Goal: Use online tool/utility: Utilize a website feature to perform a specific function

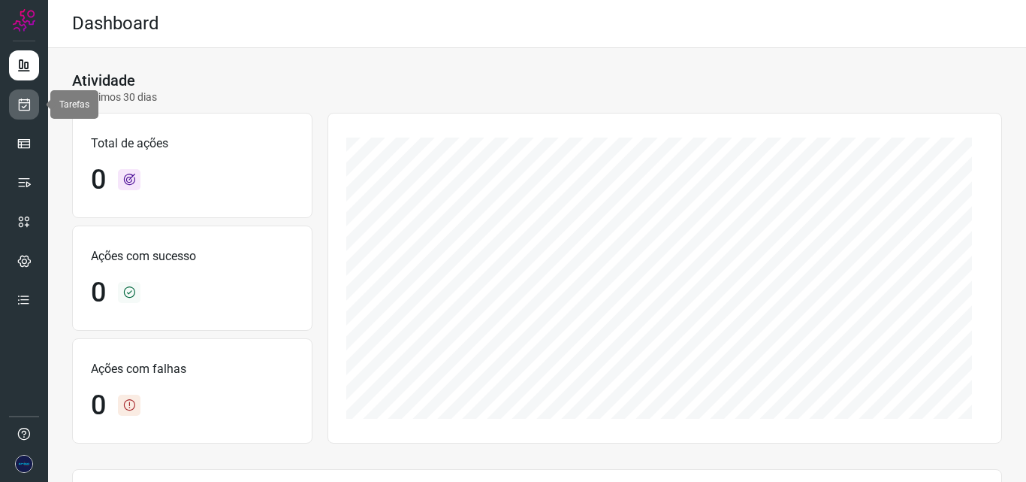
click at [34, 113] on link at bounding box center [24, 104] width 30 height 30
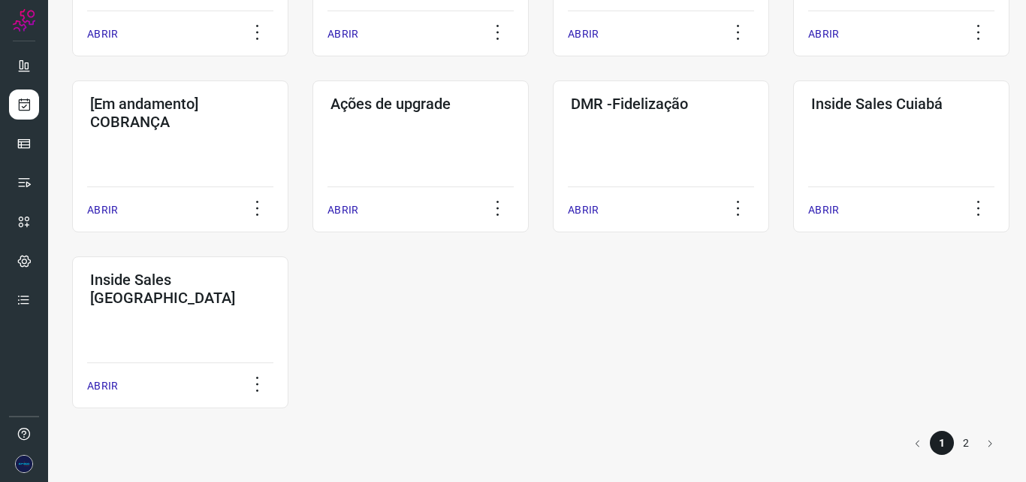
click at [954, 450] on li "2" at bounding box center [966, 443] width 24 height 24
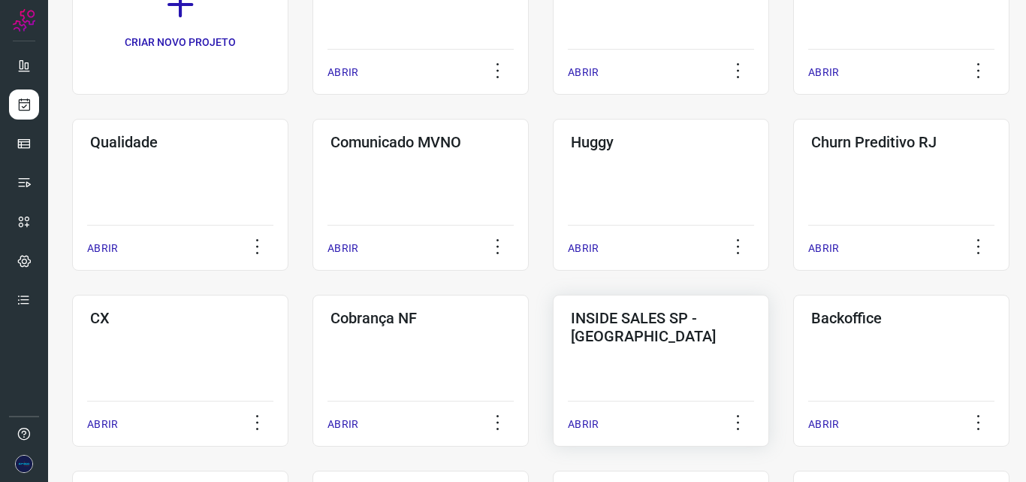
scroll to position [41, 0]
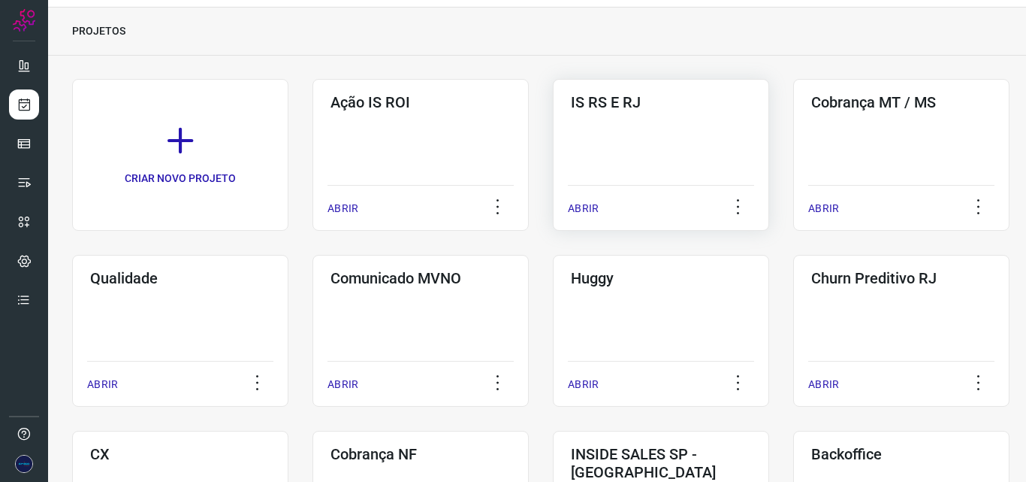
click at [630, 186] on div "ABRIR" at bounding box center [661, 204] width 186 height 38
click at [574, 206] on p "ABRIR" at bounding box center [583, 209] width 31 height 16
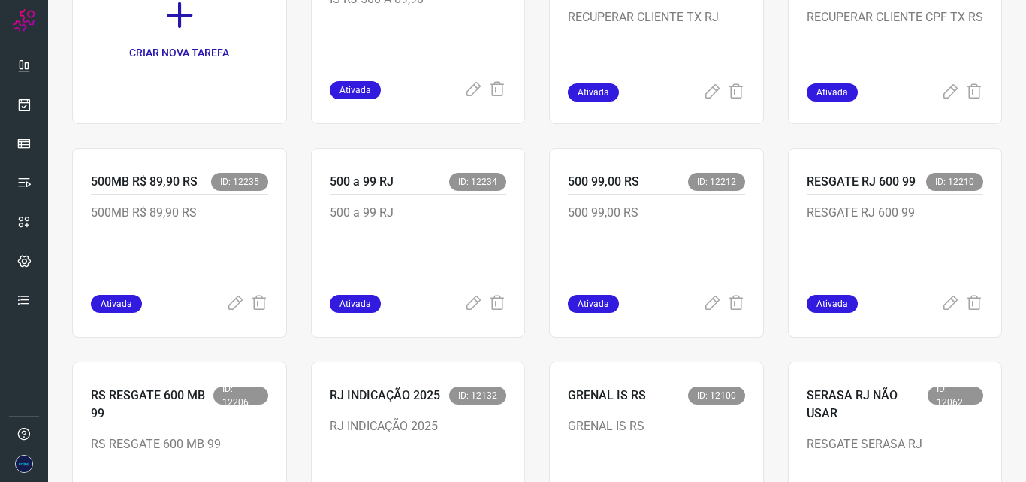
scroll to position [191, 0]
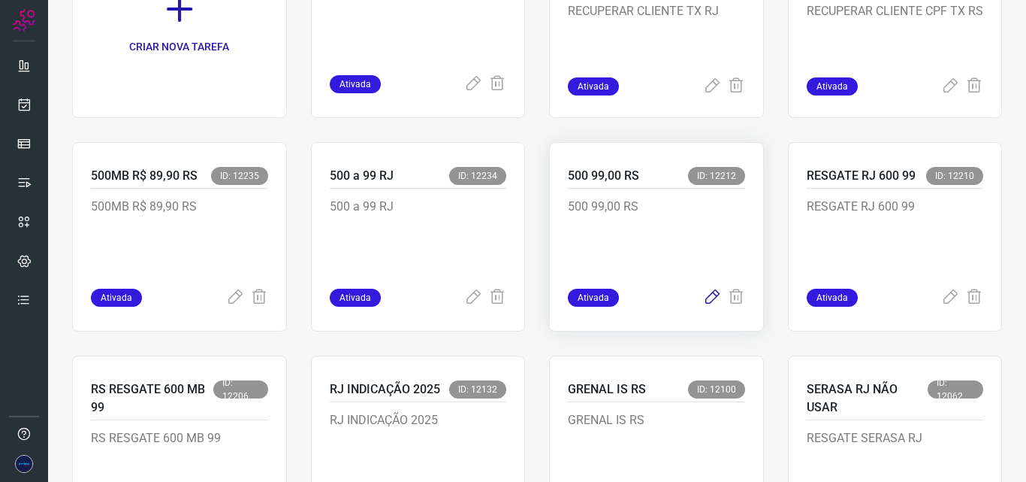
click at [704, 297] on icon at bounding box center [712, 298] width 18 height 18
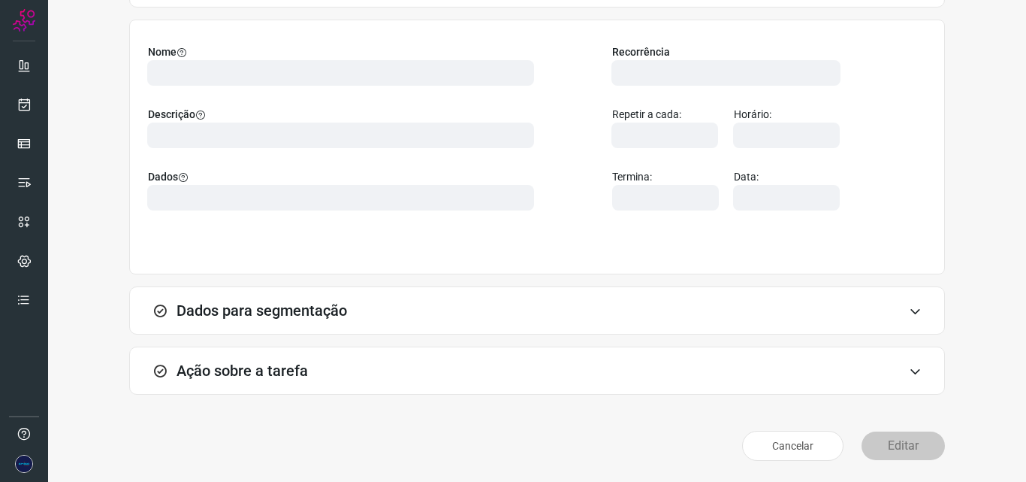
scroll to position [105, 0]
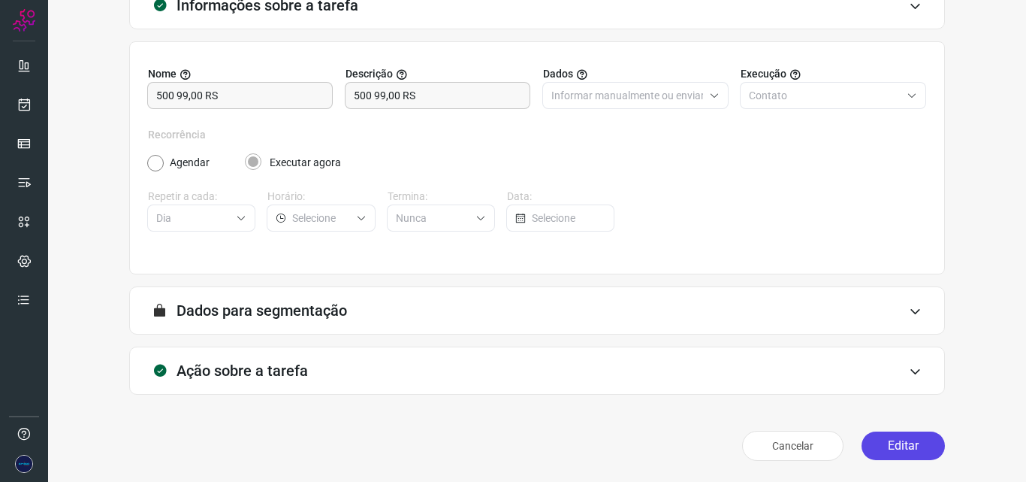
click at [902, 445] on button "Editar" at bounding box center [903, 445] width 83 height 29
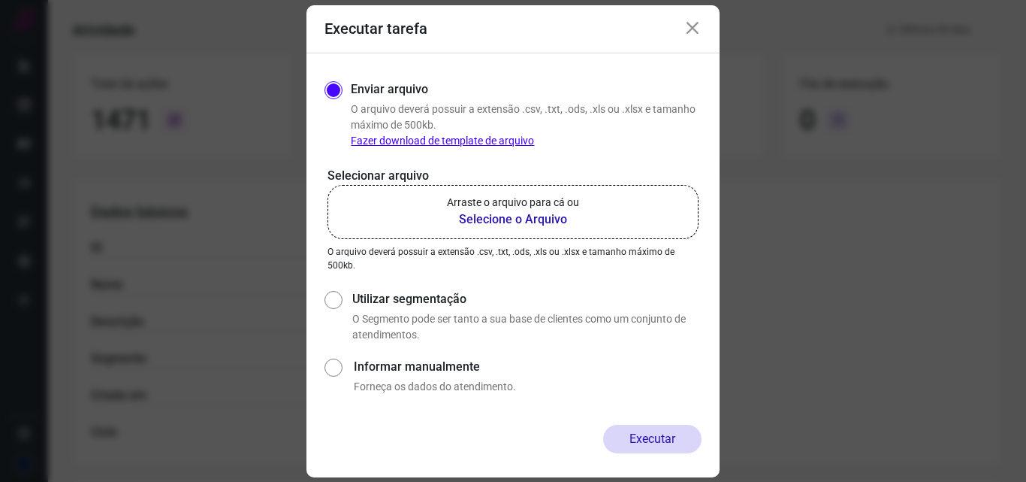
click at [522, 222] on b "Selecione o Arquivo" at bounding box center [513, 219] width 132 height 18
click at [0, 0] on input "Arraste o arquivo para cá ou Selecione o Arquivo" at bounding box center [0, 0] width 0 height 0
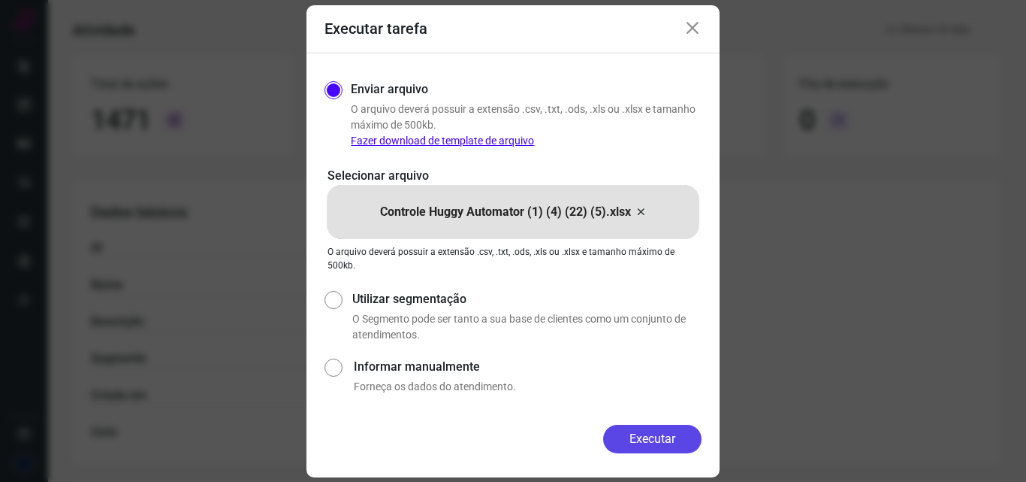
click at [647, 437] on button "Executar" at bounding box center [652, 439] width 98 height 29
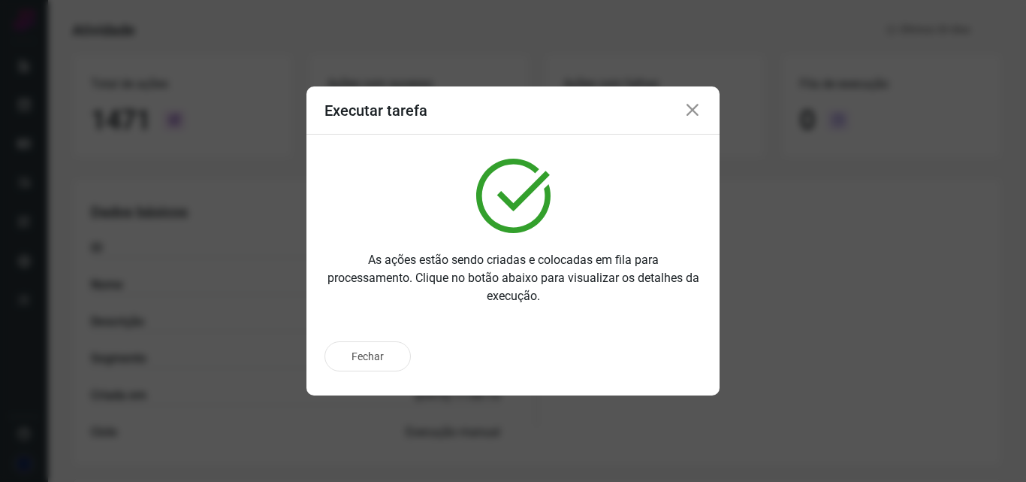
click at [696, 112] on icon at bounding box center [693, 110] width 18 height 18
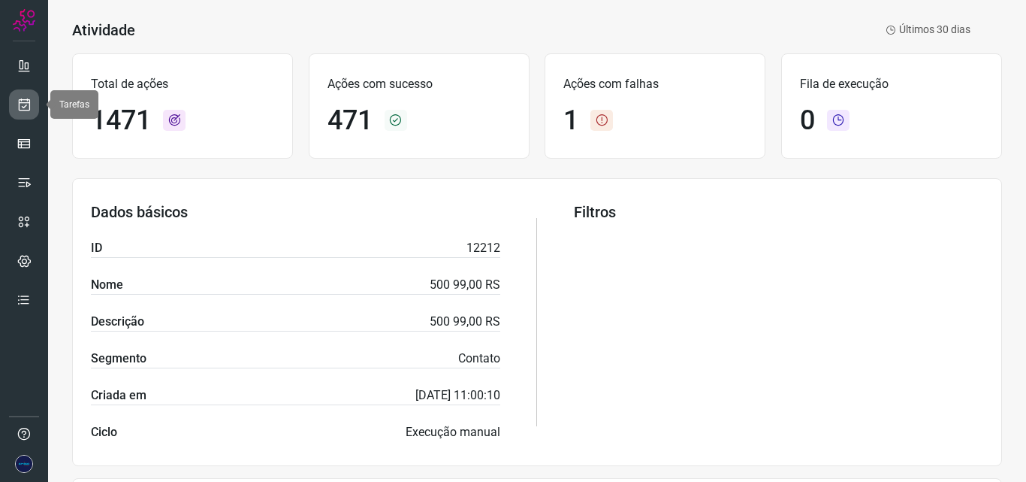
click at [33, 102] on link at bounding box center [24, 104] width 30 height 30
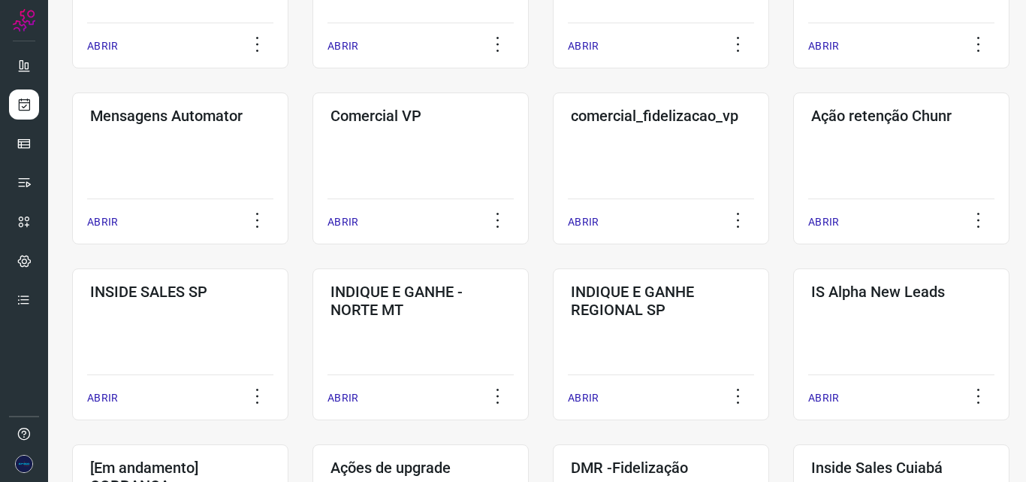
scroll to position [742, 0]
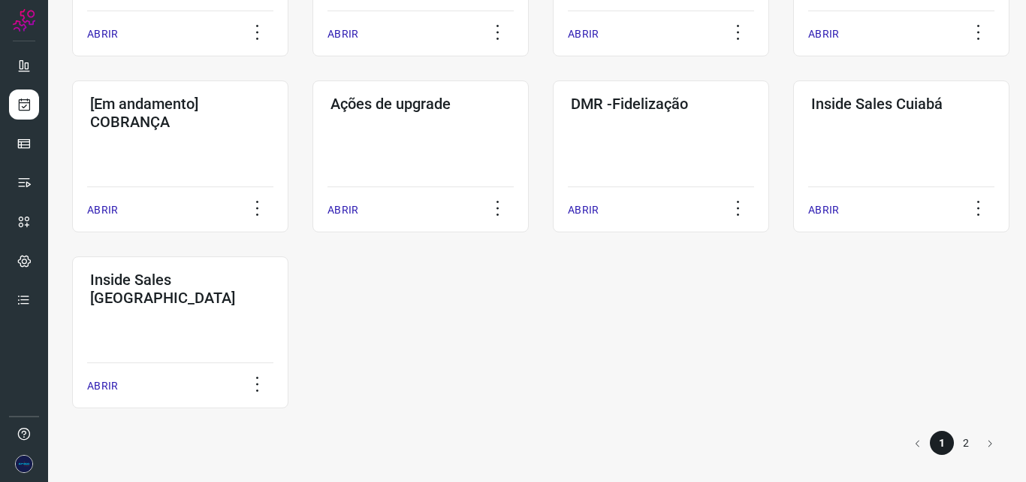
click at [954, 446] on li "2" at bounding box center [966, 443] width 24 height 24
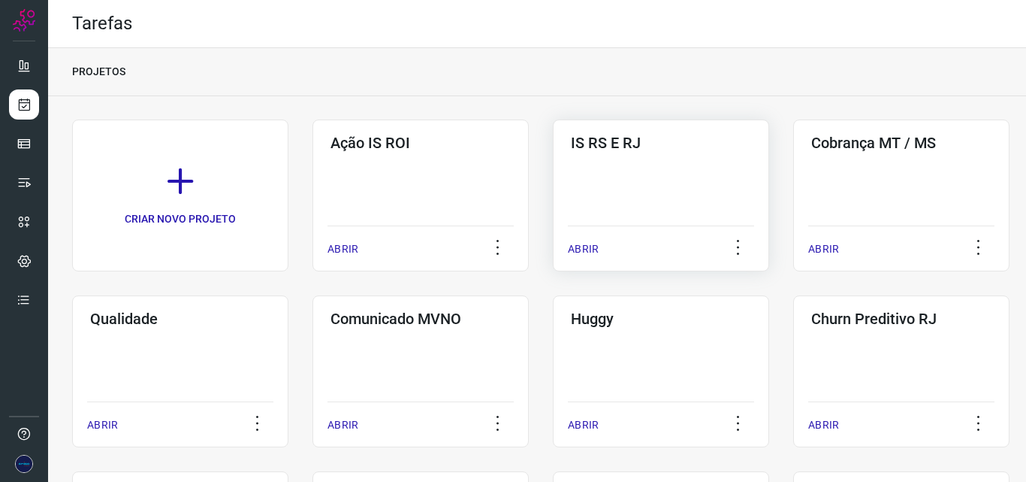
click at [633, 220] on div "IS RS E RJ ABRIR" at bounding box center [661, 195] width 216 height 152
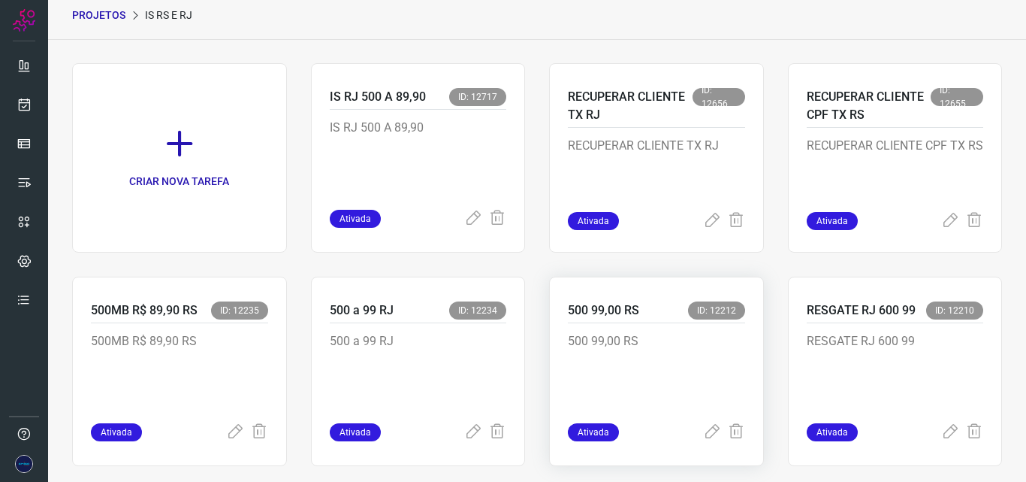
scroll to position [225, 0]
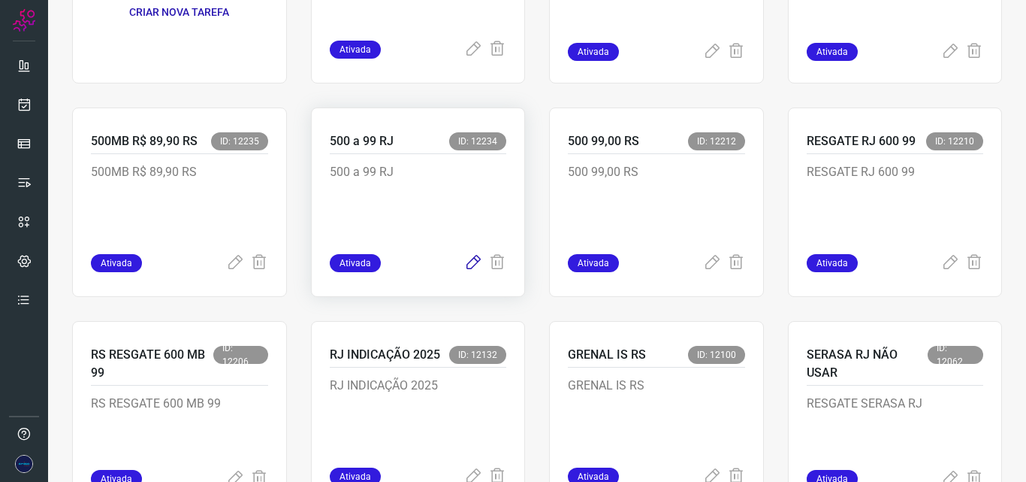
click at [469, 262] on icon at bounding box center [473, 263] width 18 height 18
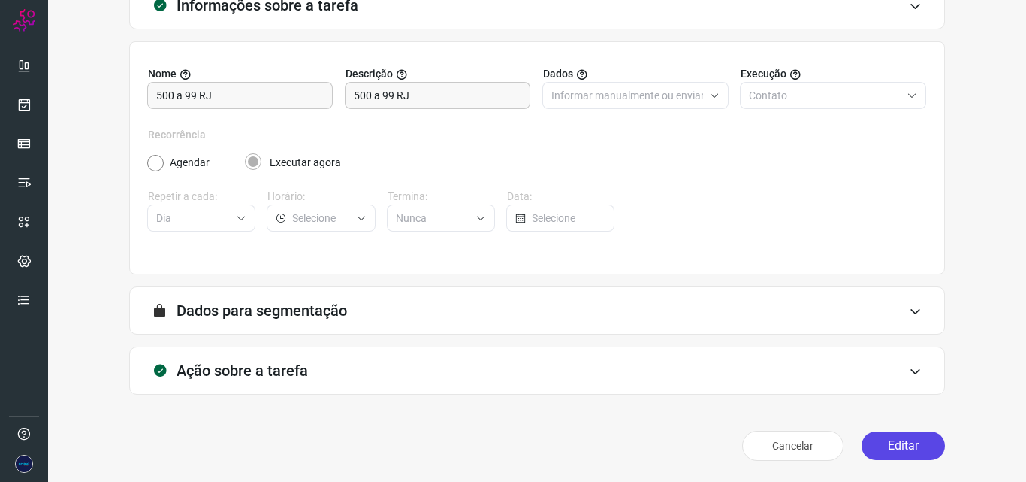
scroll to position [105, 0]
click at [905, 443] on button "Editar" at bounding box center [903, 445] width 83 height 29
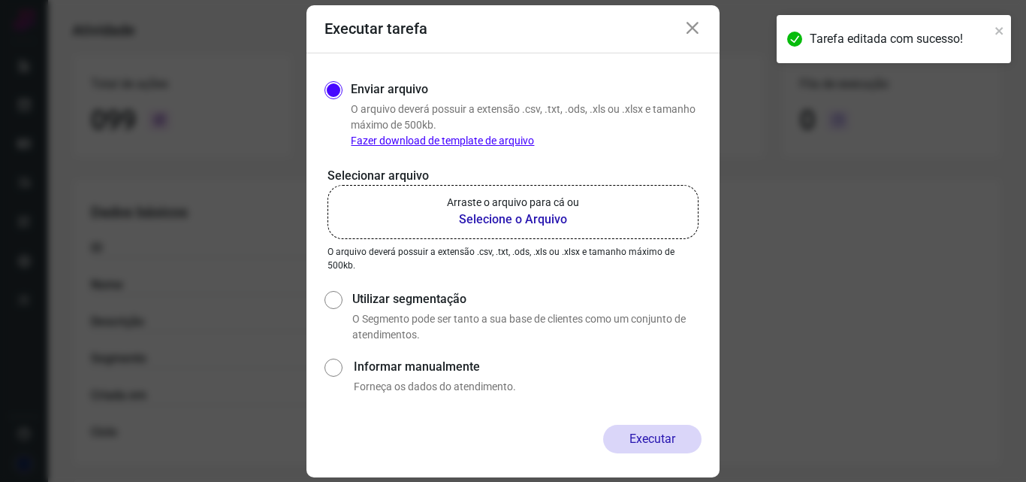
click at [463, 217] on b "Selecione o Arquivo" at bounding box center [513, 219] width 132 height 18
click at [0, 0] on input "Arraste o arquivo para cá ou Selecione o Arquivo" at bounding box center [0, 0] width 0 height 0
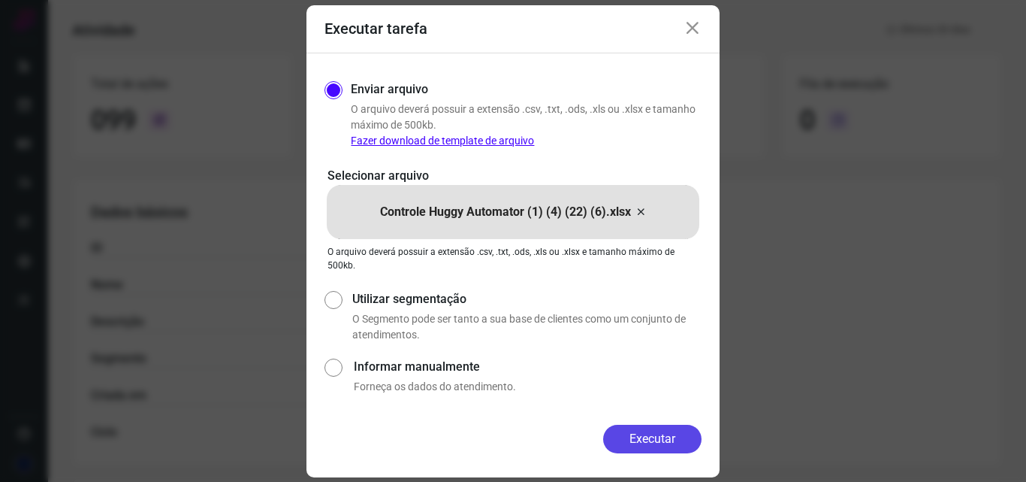
click at [665, 437] on button "Executar" at bounding box center [652, 439] width 98 height 29
